Goal: Task Accomplishment & Management: Manage account settings

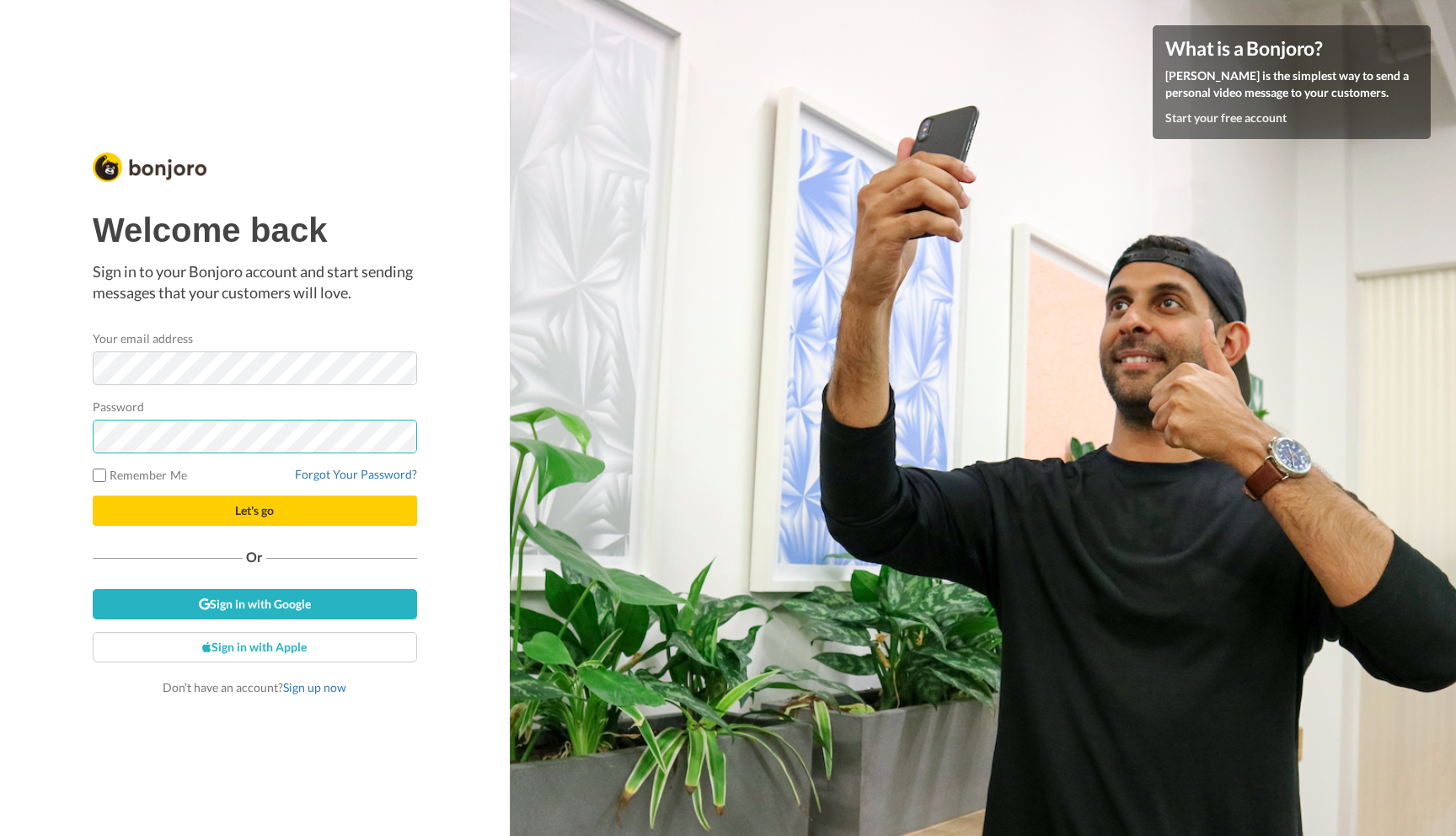
click at [93, 496] on button "Let's go" at bounding box center [255, 510] width 325 height 30
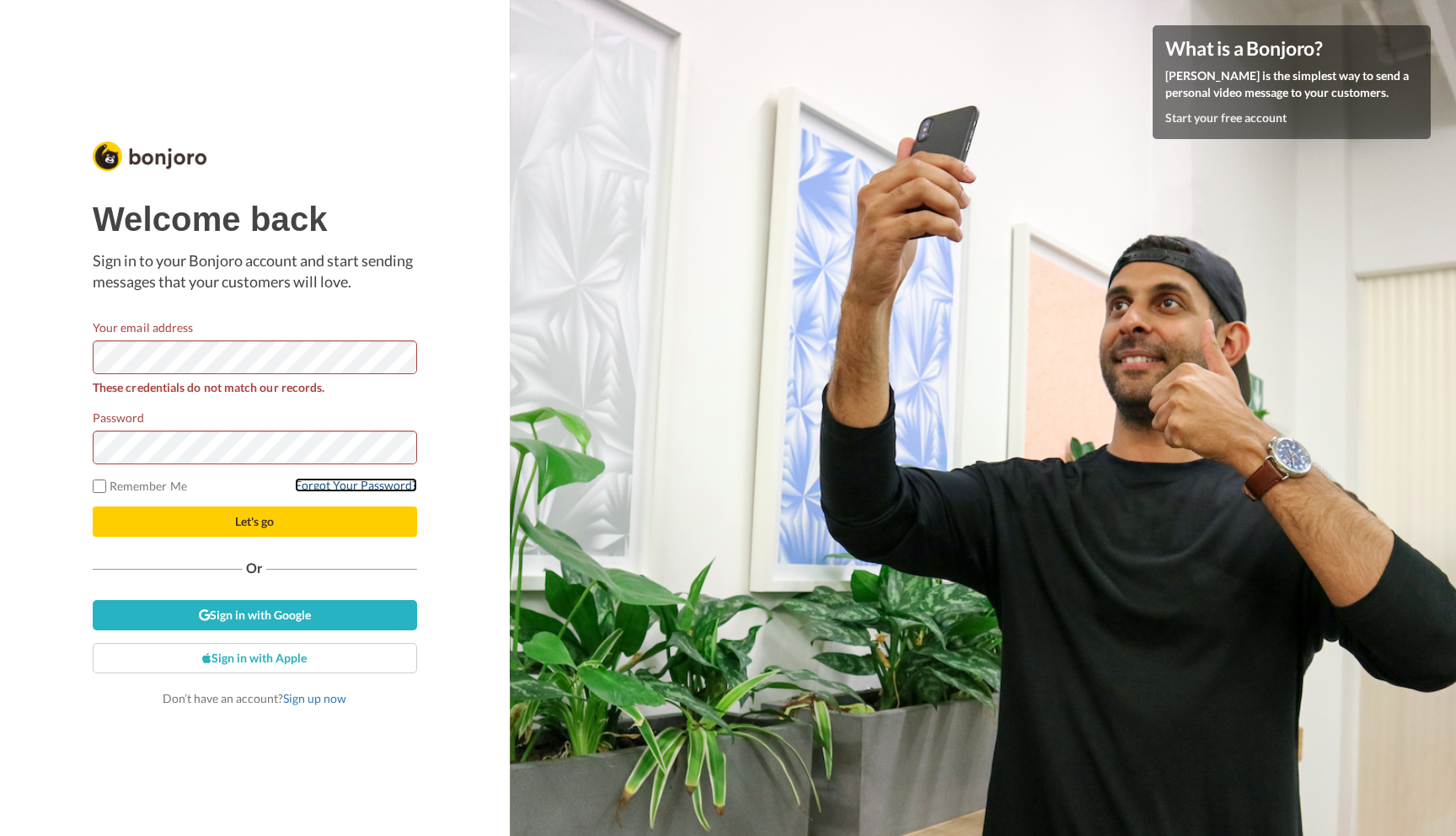
click at [340, 487] on link "Forgot Your Password?" at bounding box center [356, 485] width 122 height 15
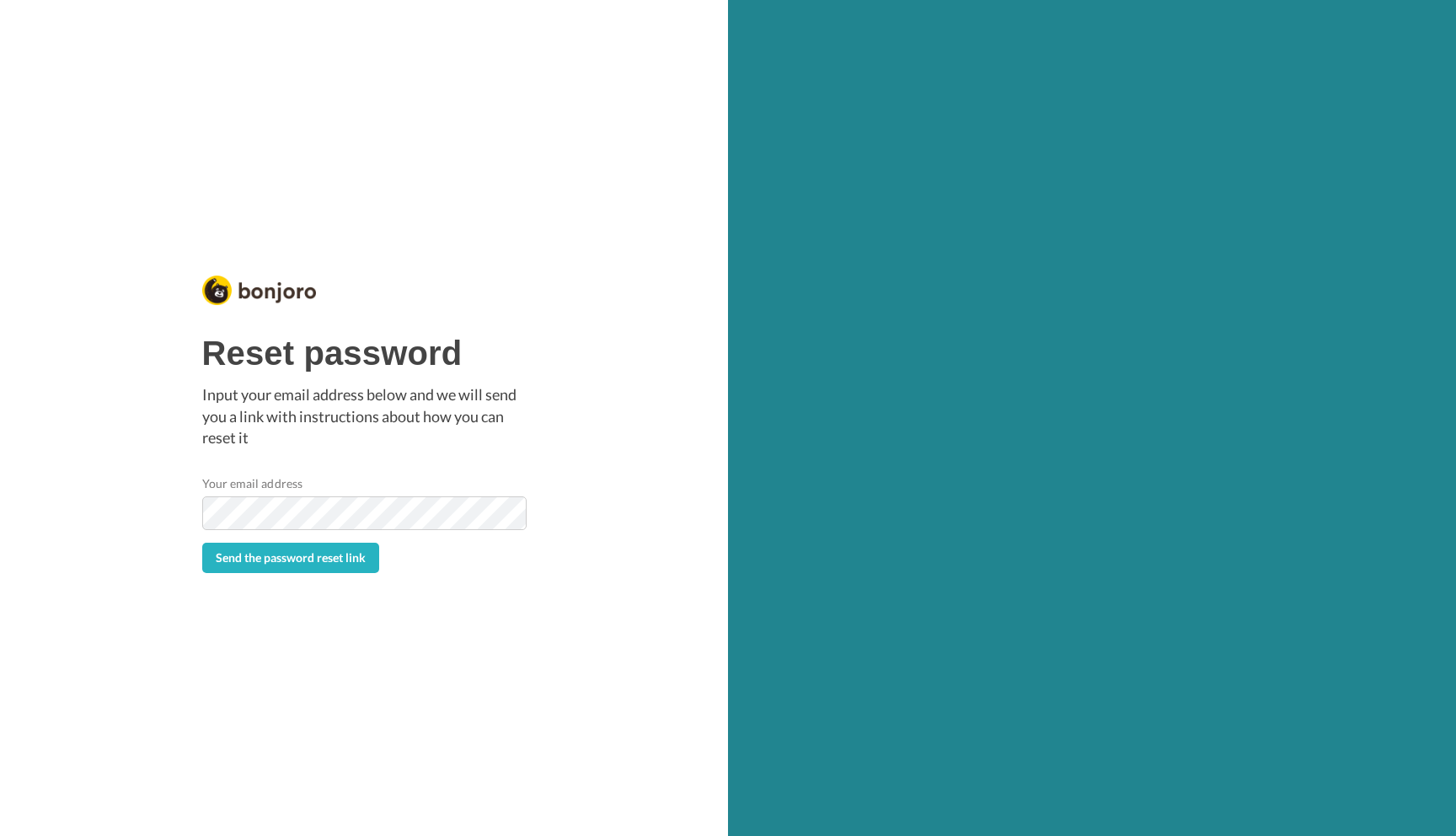
click at [202, 543] on button "Send the password reset link" at bounding box center [290, 557] width 177 height 30
